Goal: Information Seeking & Learning: Learn about a topic

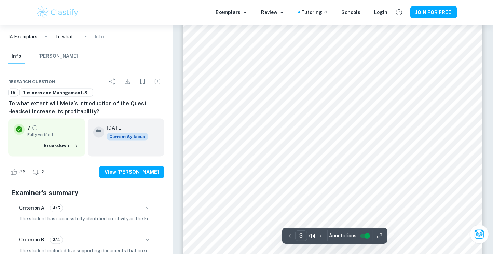
scroll to position [1061, 0]
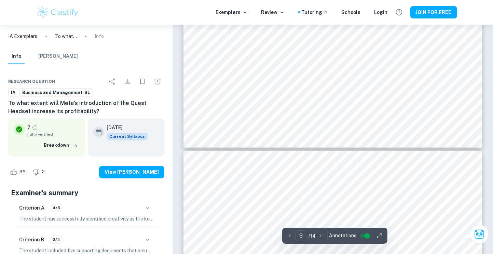
type input "4"
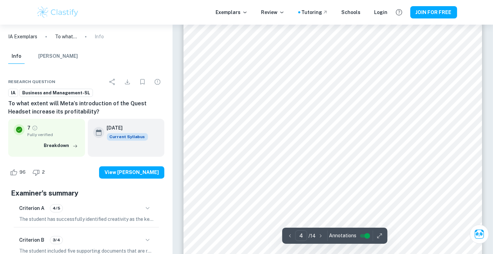
scroll to position [1362, 0]
